Goal: Task Accomplishment & Management: Manage account settings

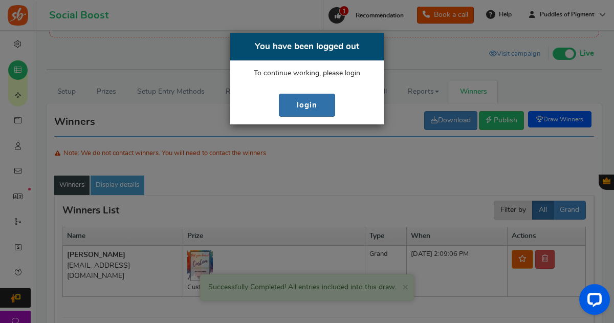
click at [313, 105] on link "login" at bounding box center [307, 105] width 56 height 23
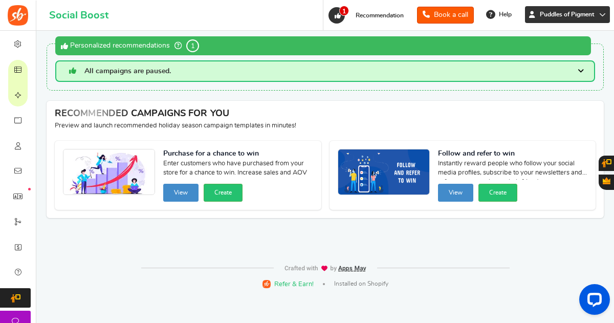
click at [602, 15] on icon at bounding box center [603, 14] width 7 height 7
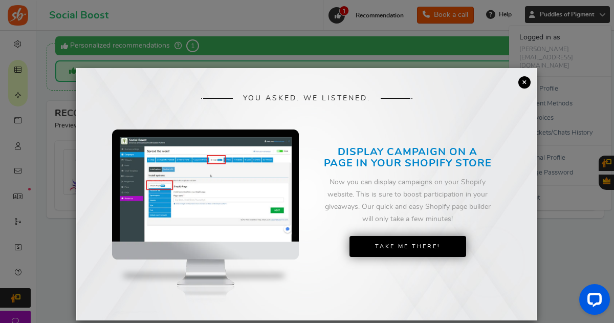
click at [522, 83] on link "×" at bounding box center [525, 82] width 12 height 12
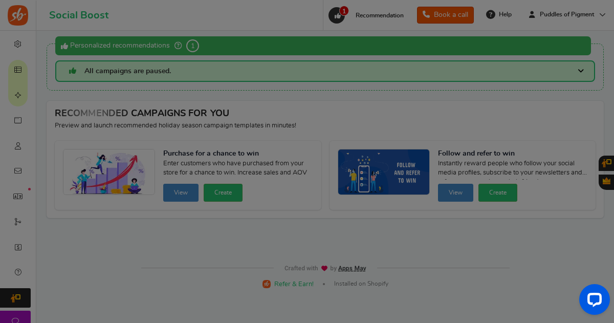
click at [522, 83] on div "YOU ASKED. WE LISTENED. DISPLAY CAMPAIGN ON A PAGE IN YOUR SHOPIFY STORE Now yo…" at bounding box center [306, 81] width 461 height 252
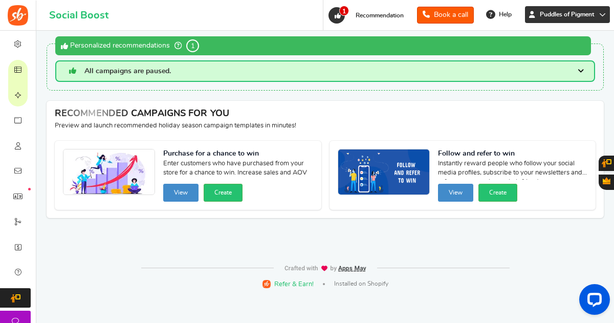
click at [599, 14] on link "Puddles of Pigment" at bounding box center [567, 14] width 85 height 17
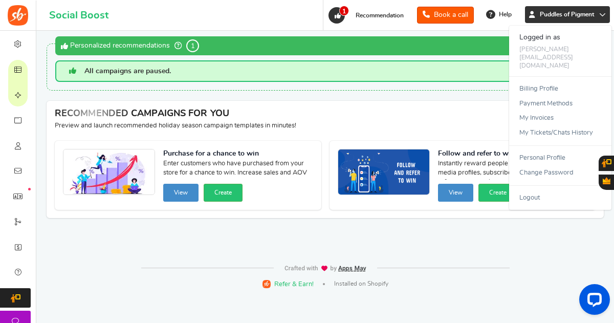
click at [431, 91] on div "WARNING! The app will not work until you resolve the critical issues below : Wa…" at bounding box center [325, 145] width 563 height 228
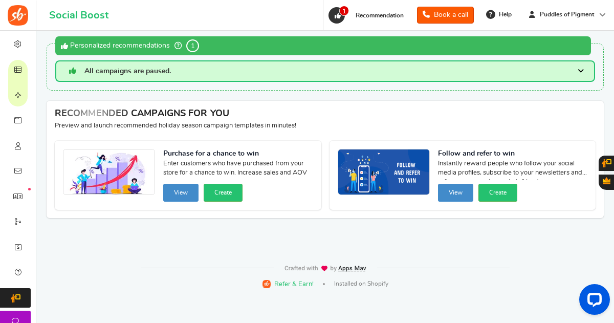
click at [381, 75] on h3 "All campaigns are paused." at bounding box center [325, 71] width 540 height 22
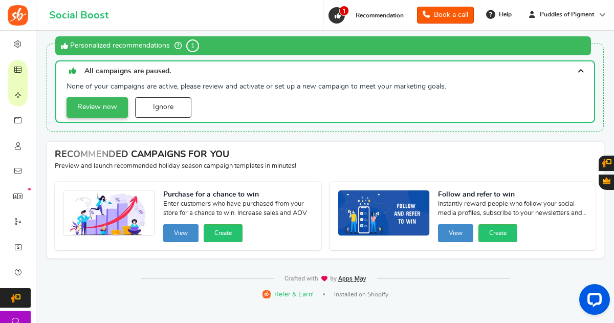
click at [105, 105] on link "Review now" at bounding box center [97, 107] width 61 height 20
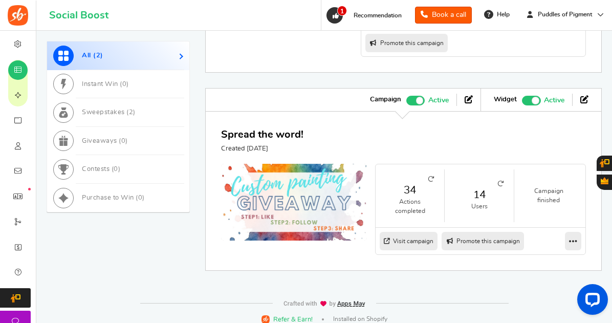
scroll to position [528, 0]
click at [322, 137] on div "Spread the word! Created [DATE]" at bounding box center [403, 140] width 365 height 27
click at [280, 130] on link "Spread the word!" at bounding box center [262, 135] width 82 height 10
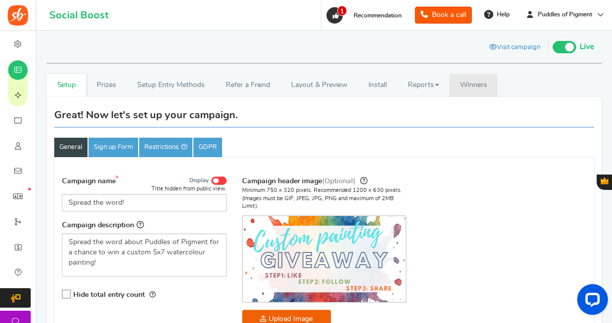
click at [476, 82] on span "Winners" at bounding box center [473, 84] width 27 height 7
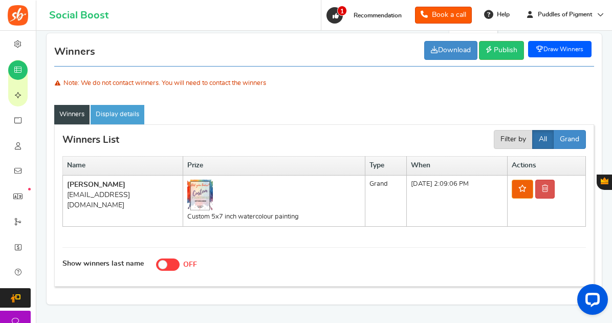
scroll to position [65, 0]
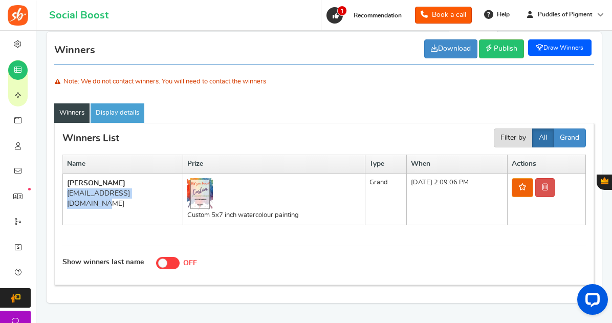
drag, startPoint x: 158, startPoint y: 194, endPoint x: 66, endPoint y: 198, distance: 92.8
click at [66, 198] on td "[PERSON_NAME] [EMAIL_ADDRESS][DOMAIN_NAME]" at bounding box center [123, 199] width 120 height 51
copy div "[EMAIL_ADDRESS][DOMAIN_NAME]"
click at [125, 113] on link "Display details" at bounding box center [118, 112] width 54 height 19
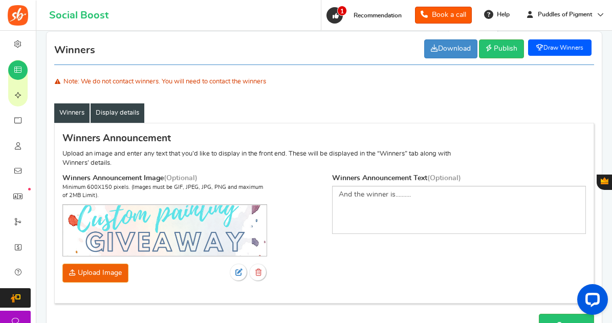
click at [76, 112] on link "Winners" at bounding box center [71, 112] width 35 height 19
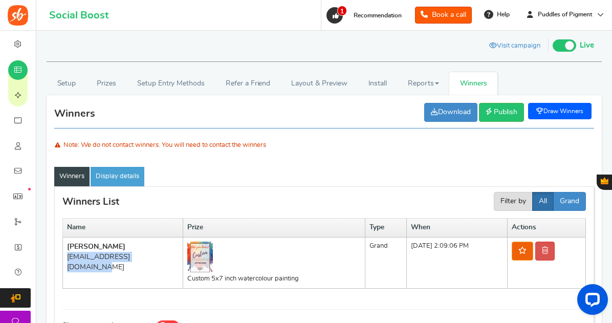
scroll to position [0, 0]
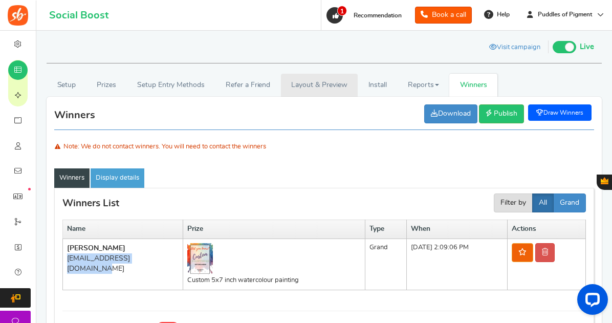
click at [332, 86] on link "Layout & Preview" at bounding box center [319, 85] width 77 height 23
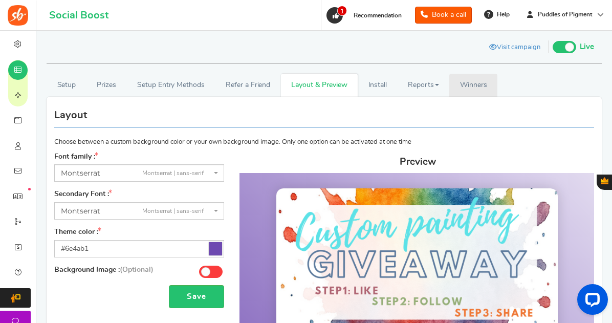
click at [474, 88] on span "Winners" at bounding box center [473, 84] width 27 height 7
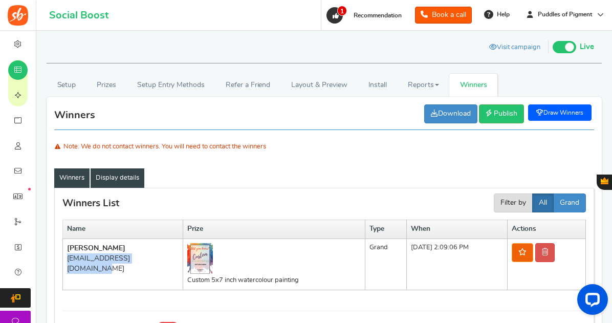
click at [128, 177] on link "Display details" at bounding box center [118, 177] width 54 height 19
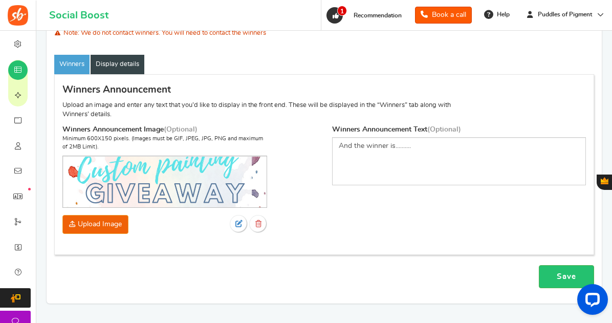
scroll to position [116, 0]
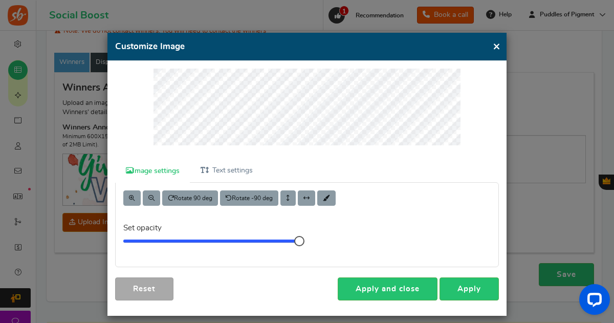
click at [362, 62] on div "Image settings Text settings Rotate 90 deg Rotate -90 deg Set opacity 10 Info! …" at bounding box center [307, 188] width 399 height 255
click at [460, 94] on div at bounding box center [307, 114] width 384 height 91
click at [356, 169] on div "Image settings Text settings Rotate 90 deg Rotate -90 deg Set opacity 10 Info! …" at bounding box center [307, 188] width 399 height 255
click at [460, 106] on div at bounding box center [307, 114] width 384 height 91
click at [473, 157] on div at bounding box center [307, 114] width 384 height 91
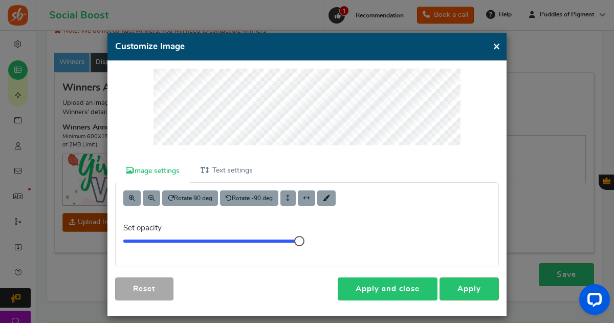
click at [410, 289] on link "Apply and close" at bounding box center [388, 288] width 100 height 23
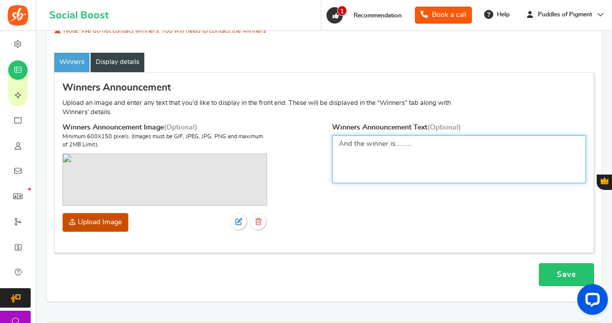
click at [441, 149] on textarea "And the winner is.........." at bounding box center [459, 159] width 254 height 48
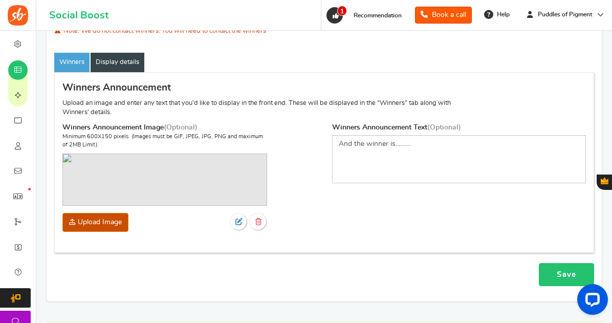
click at [556, 271] on link "Save" at bounding box center [566, 274] width 55 height 23
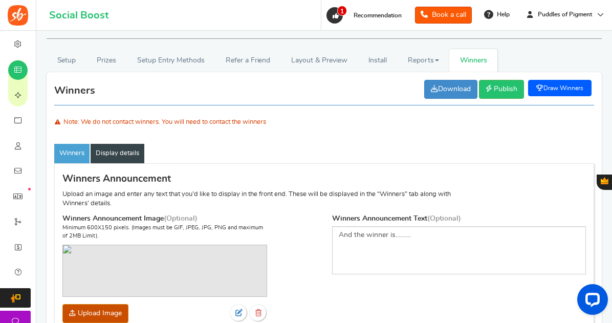
scroll to position [24, 0]
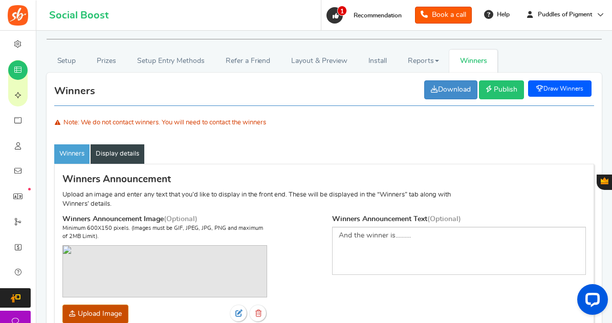
click at [501, 88] on span "Publish" at bounding box center [506, 89] width 24 height 7
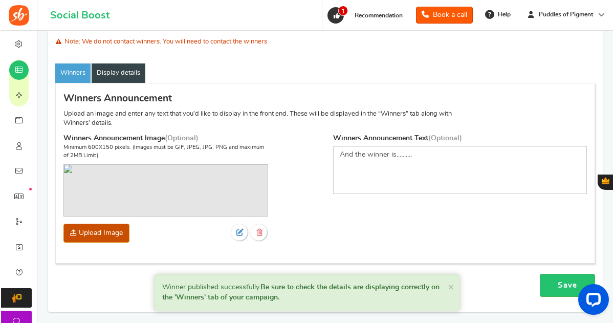
scroll to position [106, 0]
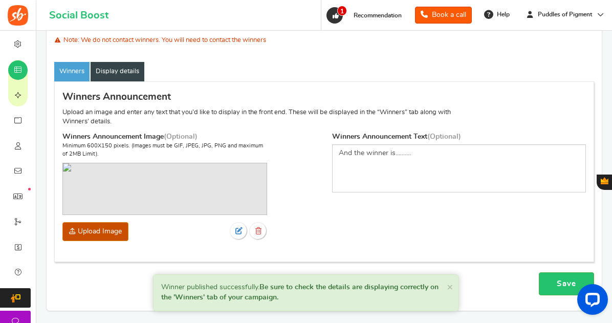
click at [131, 70] on link "Display details" at bounding box center [118, 71] width 54 height 19
click at [260, 230] on icon at bounding box center [258, 230] width 6 height 7
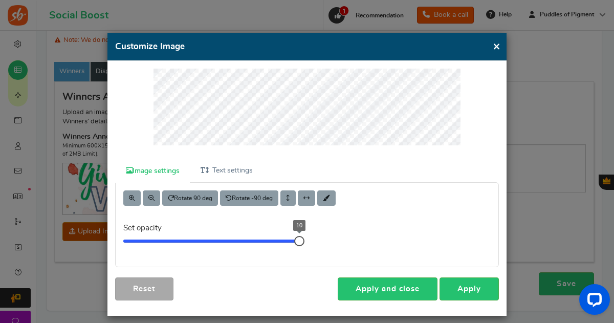
click at [278, 52] on div "× Customize Image For the best editing, view this on a desktop! Image settings …" at bounding box center [307, 174] width 399 height 283
click at [497, 47] on button "×" at bounding box center [497, 46] width 8 height 13
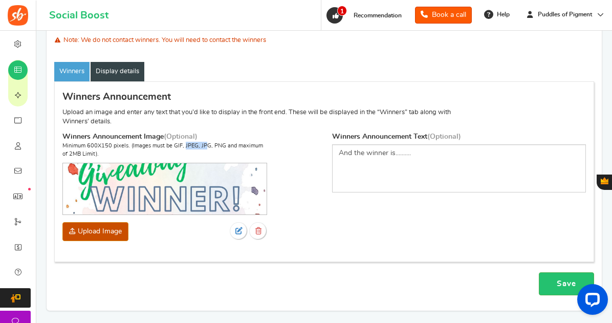
drag, startPoint x: 113, startPoint y: 146, endPoint x: 89, endPoint y: 146, distance: 24.1
click at [89, 146] on p "Minimum 600X150 pixels. (Images must be GIF, JPEG, JPG, PNG and maximum of 2MB …" at bounding box center [164, 150] width 205 height 16
copy p "600X150"
click at [258, 233] on icon at bounding box center [258, 230] width 6 height 7
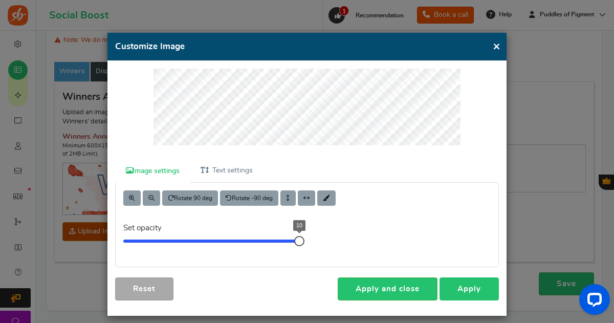
click at [469, 289] on link "Apply" at bounding box center [469, 288] width 59 height 23
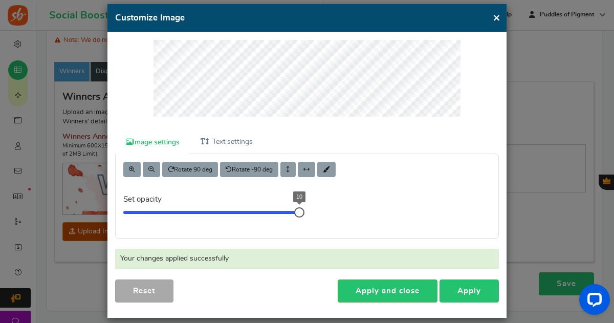
scroll to position [38, 0]
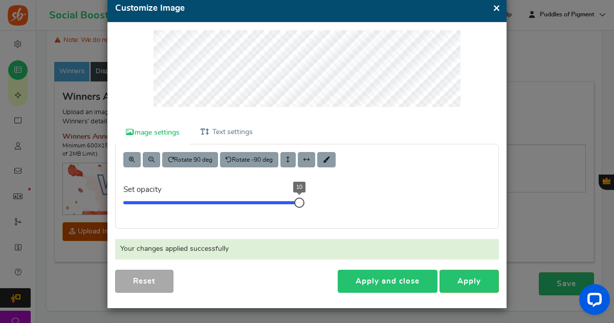
click at [392, 278] on link "Apply and close" at bounding box center [388, 281] width 100 height 23
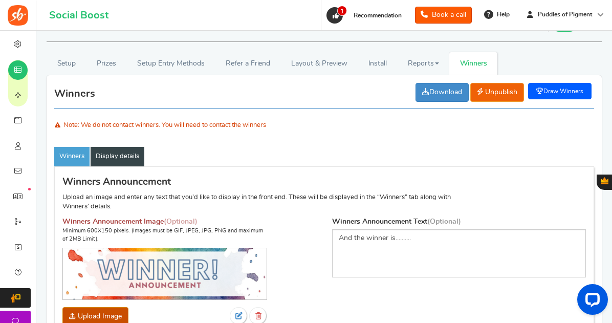
scroll to position [8, 0]
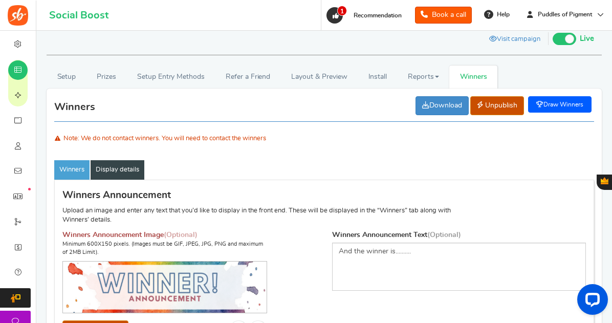
click at [504, 105] on span "Unpublish" at bounding box center [501, 105] width 32 height 7
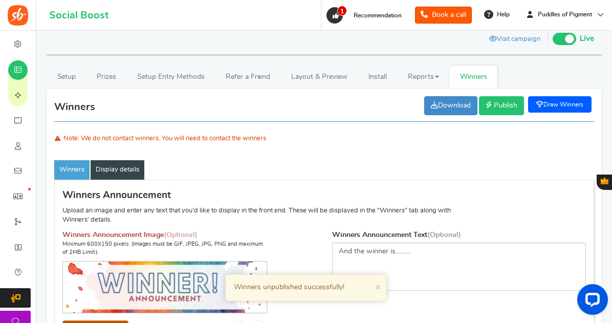
click at [501, 106] on span "Publish" at bounding box center [506, 105] width 24 height 7
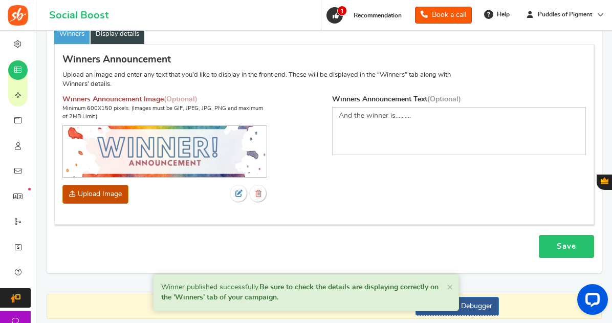
scroll to position [146, 0]
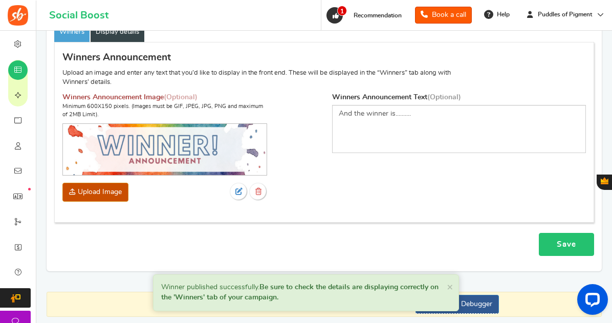
click at [564, 244] on link "Save" at bounding box center [566, 244] width 55 height 23
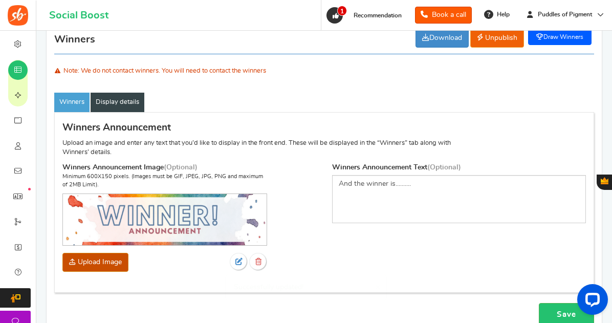
scroll to position [79, 0]
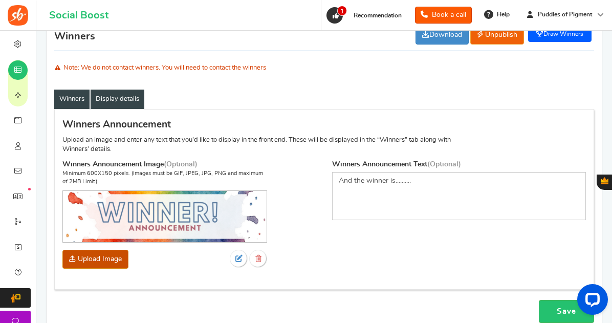
click at [70, 101] on link "Winners" at bounding box center [71, 99] width 35 height 19
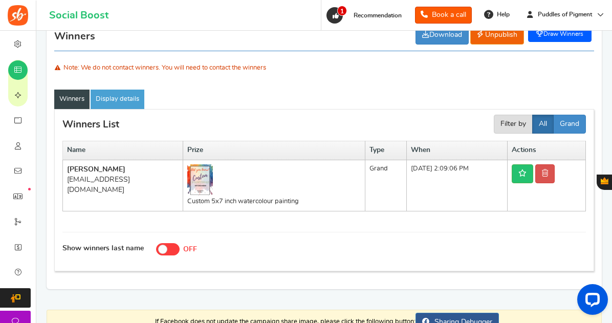
click at [168, 251] on span at bounding box center [168, 249] width 24 height 12
click at [166, 251] on input "Show winners last name ON OFF" at bounding box center [161, 250] width 10 height 10
checkbox input "true"
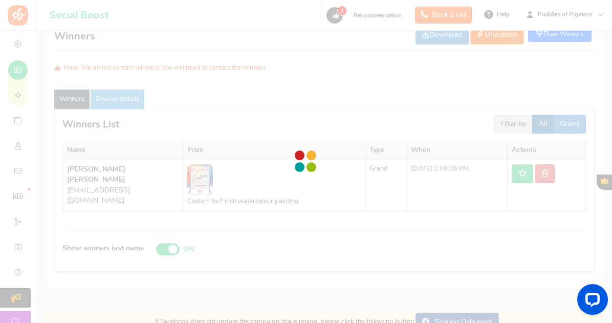
click at [168, 251] on div at bounding box center [306, 161] width 612 height 323
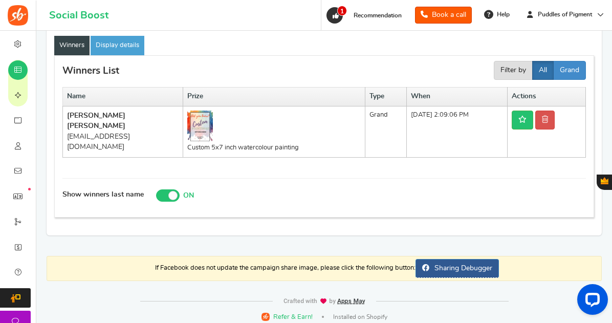
scroll to position [140, 0]
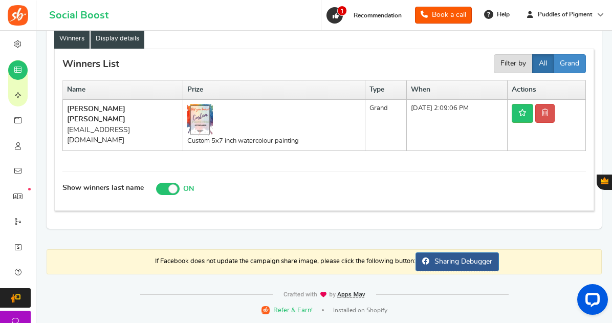
click at [121, 43] on link "Display details" at bounding box center [118, 38] width 54 height 19
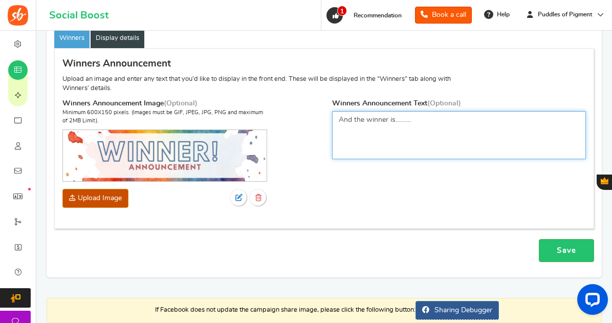
click at [380, 149] on textarea "And the winner is.........." at bounding box center [459, 135] width 254 height 48
click at [431, 116] on textarea "And the winner is.........." at bounding box center [459, 135] width 254 height 48
type textarea "And the winner is.......... CONGRATULATIONS!!!!!"
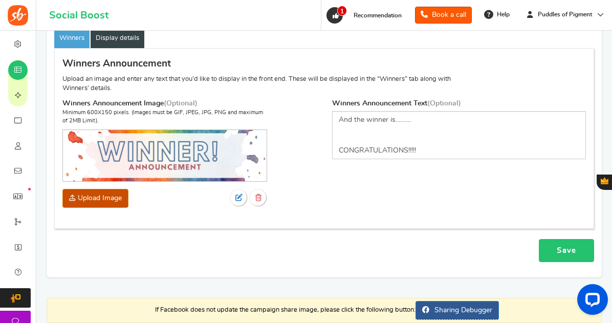
click at [564, 257] on link "Save" at bounding box center [566, 250] width 55 height 23
click at [0, 0] on div at bounding box center [0, 0] width 0 height 0
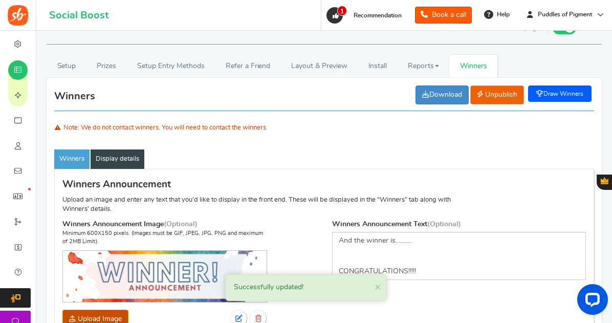
scroll to position [0, 0]
